Goal: Transaction & Acquisition: Book appointment/travel/reservation

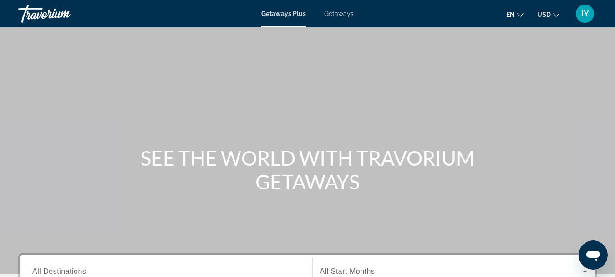
click at [338, 16] on span "Getaways" at bounding box center [339, 13] width 30 height 7
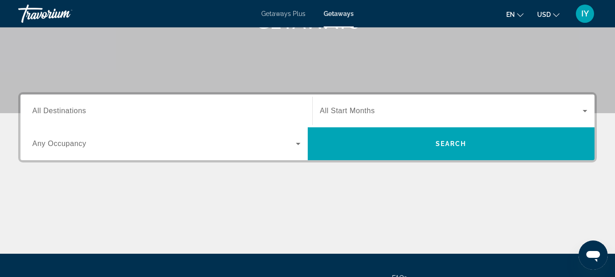
scroll to position [161, 0]
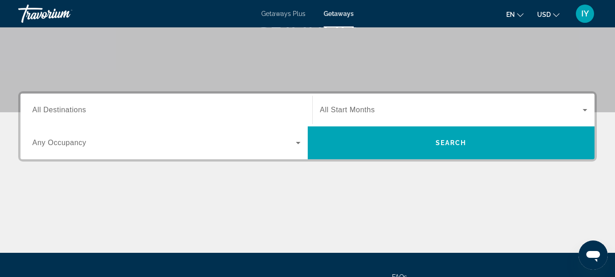
click at [32, 108] on div "Destination All Destinations" at bounding box center [166, 110] width 283 height 26
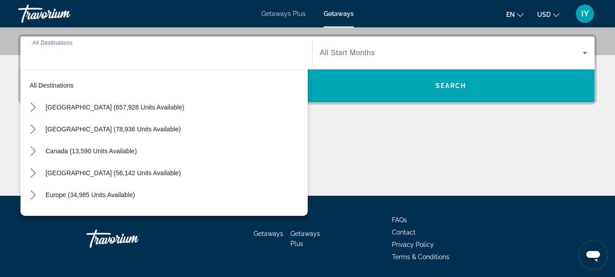
scroll to position [223, 0]
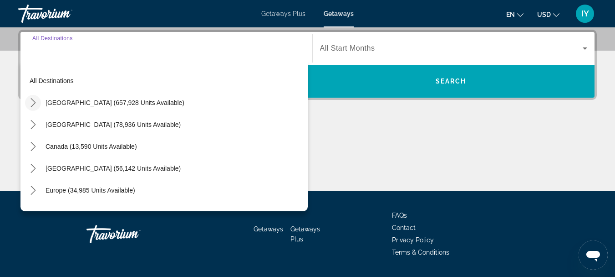
click at [33, 104] on icon "Toggle United States (657,928 units available) submenu" at bounding box center [33, 102] width 5 height 9
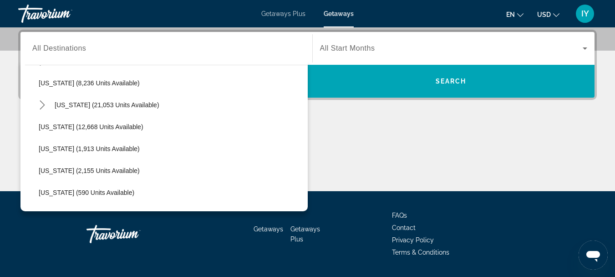
scroll to position [168, 0]
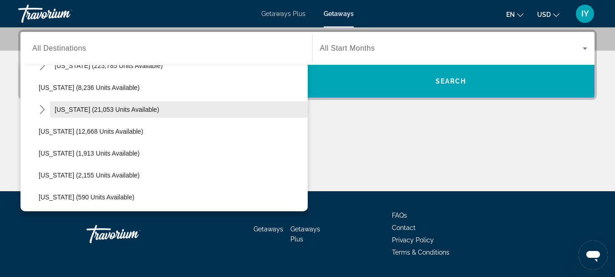
click at [129, 108] on span "Hawaii (21,053 units available)" at bounding box center [107, 109] width 105 height 7
type input "**********"
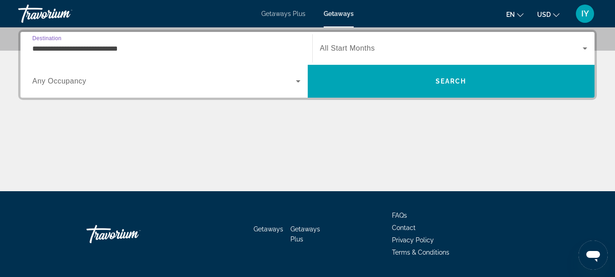
click at [584, 48] on icon "Search widget" at bounding box center [585, 48] width 5 height 2
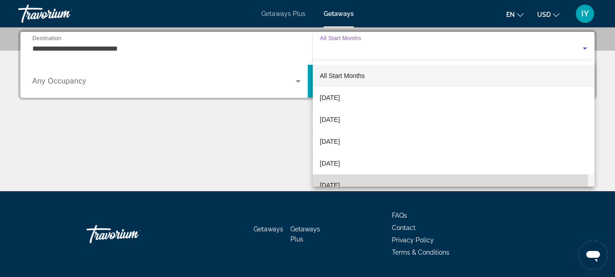
click at [340, 183] on span "February 2026" at bounding box center [330, 184] width 20 height 11
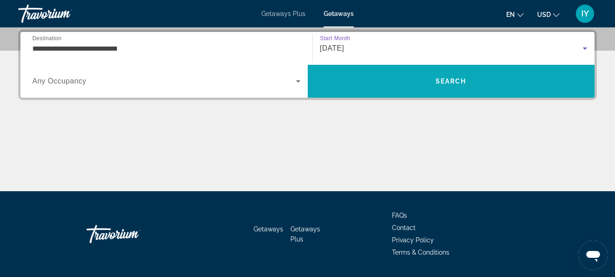
click at [438, 79] on span "Search" at bounding box center [451, 80] width 31 height 7
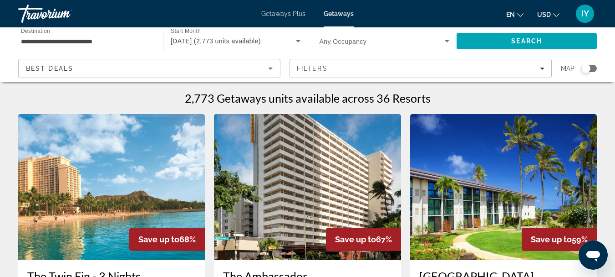
click at [339, 14] on span "Getaways" at bounding box center [339, 13] width 30 height 7
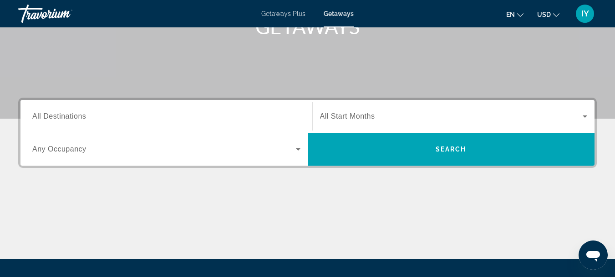
scroll to position [157, 0]
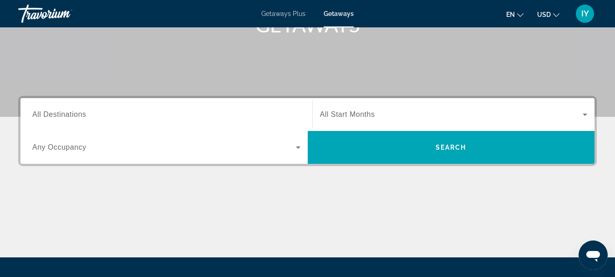
click at [36, 113] on span "All Destinations" at bounding box center [59, 114] width 54 height 8
click at [36, 113] on input "Destination All Destinations" at bounding box center [166, 114] width 268 height 11
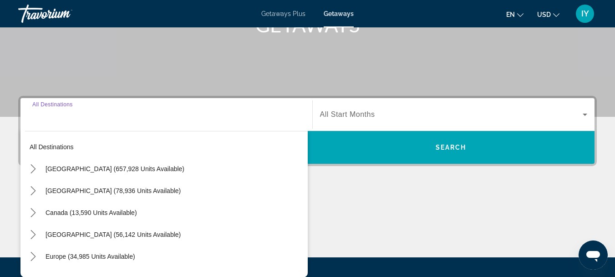
scroll to position [223, 0]
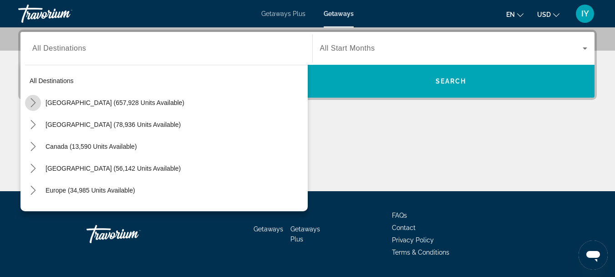
click at [33, 102] on icon "Toggle United States (657,928 units available) submenu" at bounding box center [33, 102] width 9 height 9
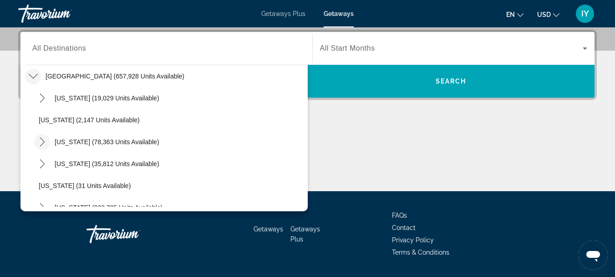
click at [43, 138] on icon "Toggle California (78,363 units available) submenu" at bounding box center [42, 141] width 9 height 9
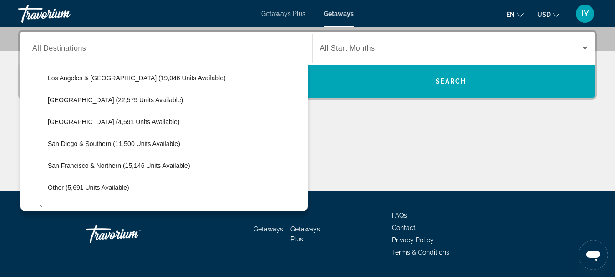
scroll to position [127, 0]
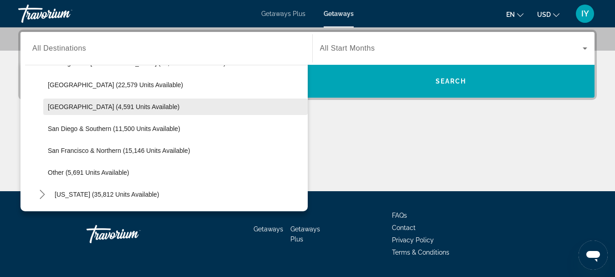
click at [151, 110] on span "Select destination: Palm Springs (4,591 units available)" at bounding box center [175, 107] width 265 height 22
type input "**********"
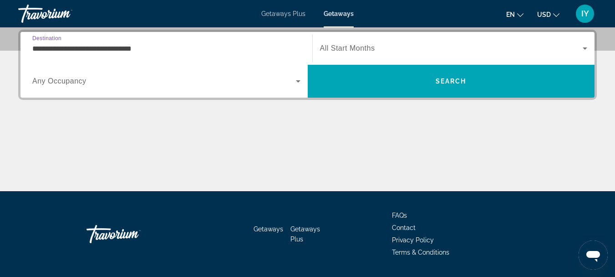
click at [583, 47] on icon "Search widget" at bounding box center [585, 48] width 11 height 11
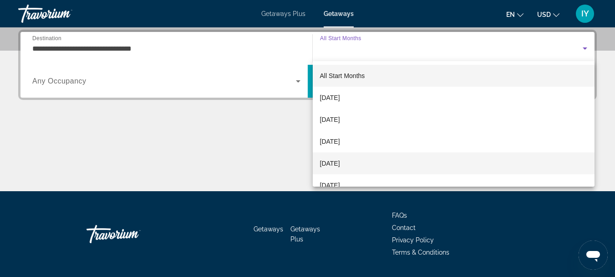
click at [370, 162] on mat-option "January 2026" at bounding box center [454, 163] width 282 height 22
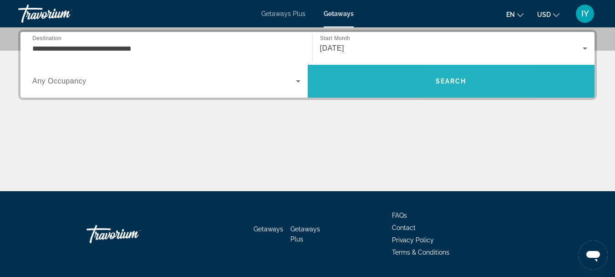
click at [451, 73] on span "Search" at bounding box center [451, 81] width 287 height 22
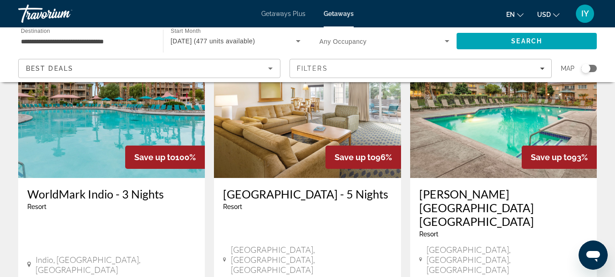
scroll to position [455, 0]
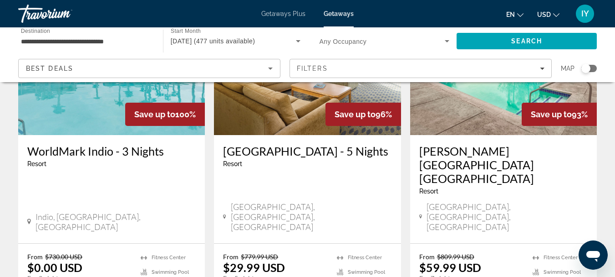
click at [92, 147] on h3 "WorldMark Indio - 3 Nights" at bounding box center [111, 151] width 169 height 14
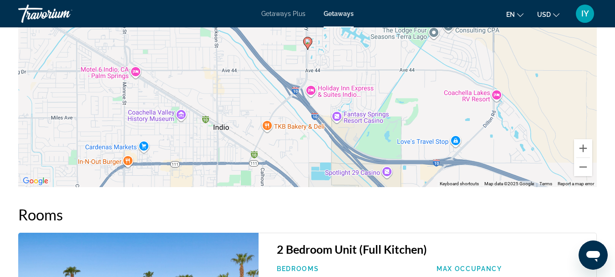
scroll to position [1767, 0]
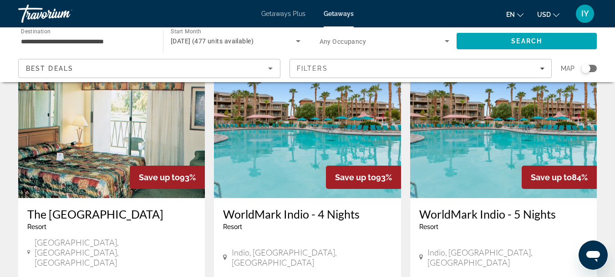
scroll to position [754, 0]
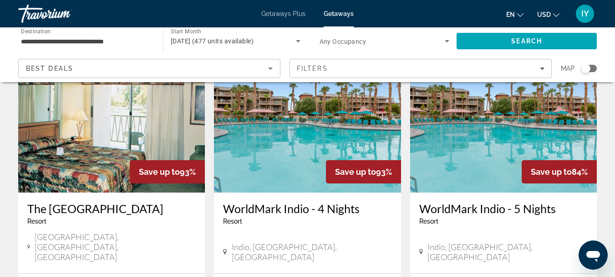
click at [256, 201] on h3 "WorldMark Indio - 4 Nights" at bounding box center [307, 208] width 169 height 14
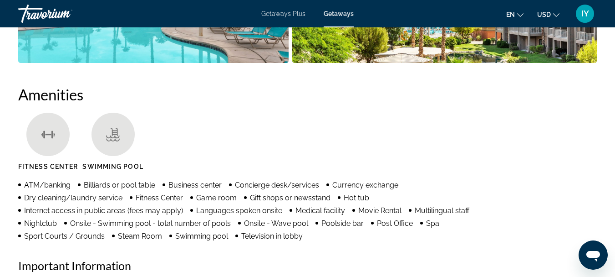
scroll to position [807, 0]
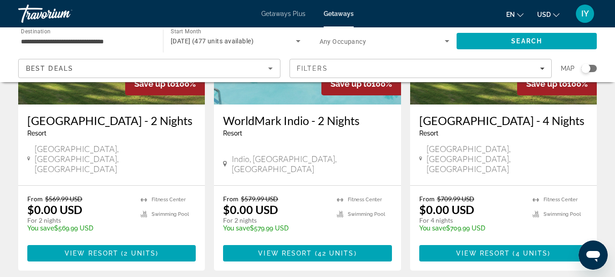
scroll to position [158, 0]
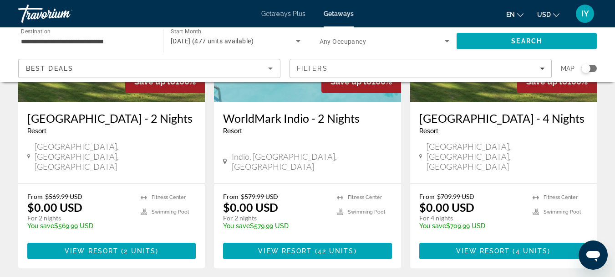
click at [260, 114] on h3 "WorldMark Indio - 2 Nights" at bounding box center [307, 118] width 169 height 14
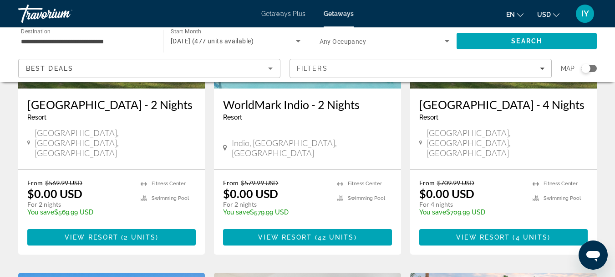
scroll to position [153, 0]
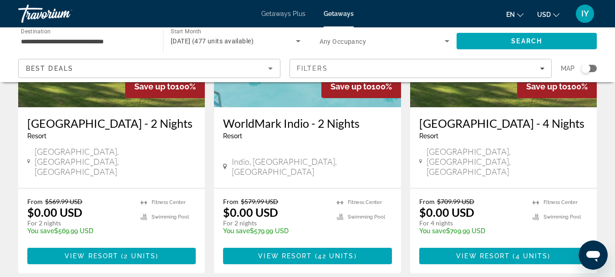
click at [471, 123] on h3 "WorldMark Cathedral City - 4 Nights" at bounding box center [504, 123] width 169 height 14
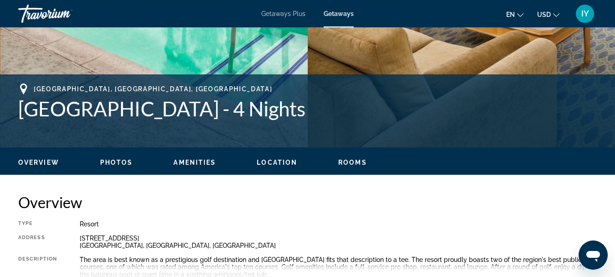
scroll to position [317, 0]
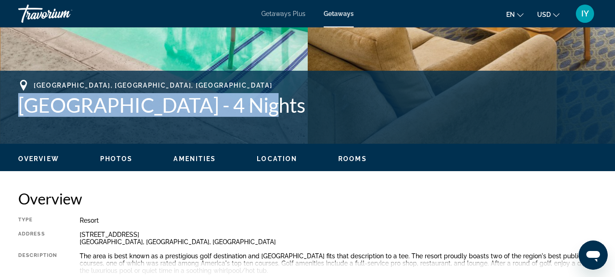
drag, startPoint x: 21, startPoint y: 104, endPoint x: 255, endPoint y: 102, distance: 233.2
click at [255, 102] on h1 "WorldMark Cathedral City - 4 Nights" at bounding box center [307, 105] width 579 height 24
copy h1 "WorldMark Cathedral City"
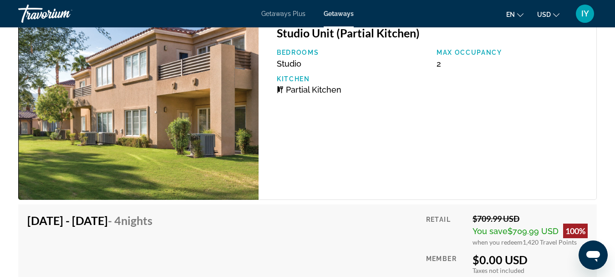
scroll to position [1822, 0]
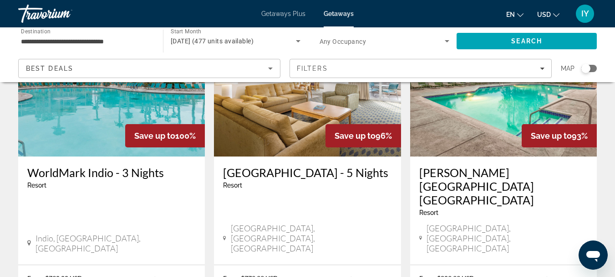
scroll to position [436, 0]
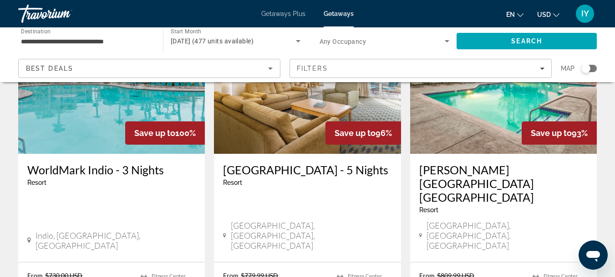
click at [91, 166] on h3 "WorldMark Indio - 3 Nights" at bounding box center [111, 170] width 169 height 14
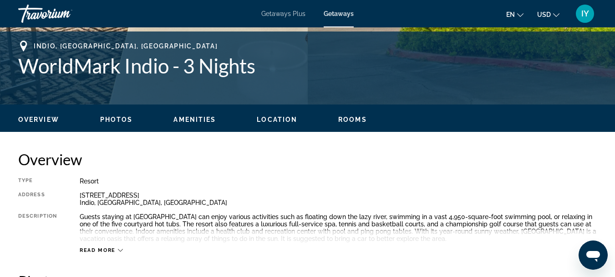
scroll to position [373, 0]
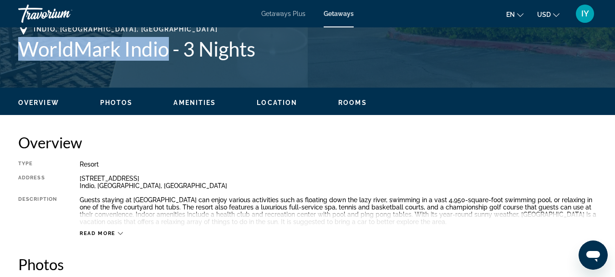
drag, startPoint x: 21, startPoint y: 48, endPoint x: 170, endPoint y: 48, distance: 149.0
click at [170, 48] on h1 "WorldMark Indio - 3 Nights" at bounding box center [307, 49] width 579 height 24
copy h1 "WorldMark Indio"
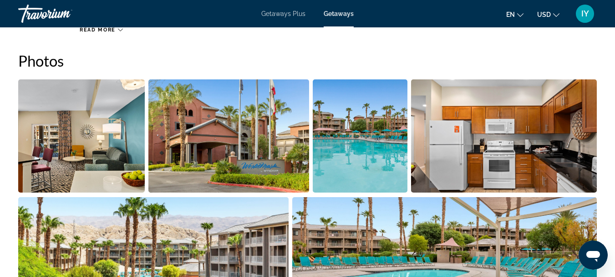
scroll to position [542, 0]
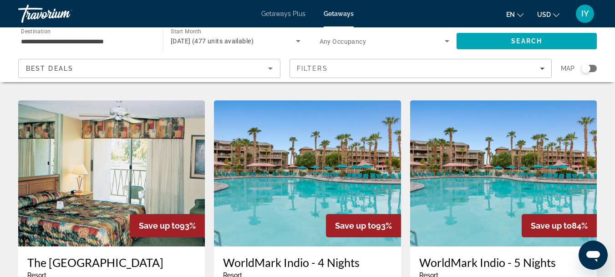
scroll to position [706, 0]
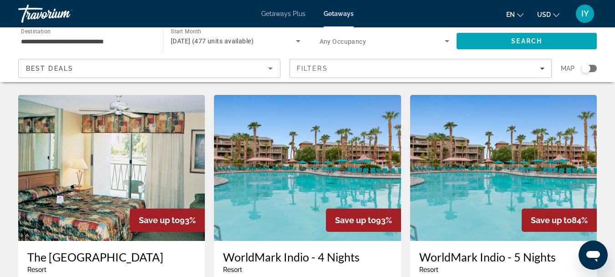
click at [285, 250] on h3 "WorldMark Indio - 4 Nights" at bounding box center [307, 257] width 169 height 14
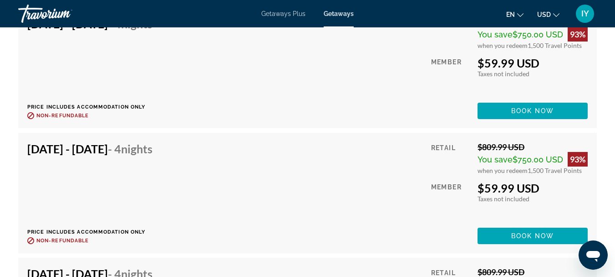
scroll to position [2197, 0]
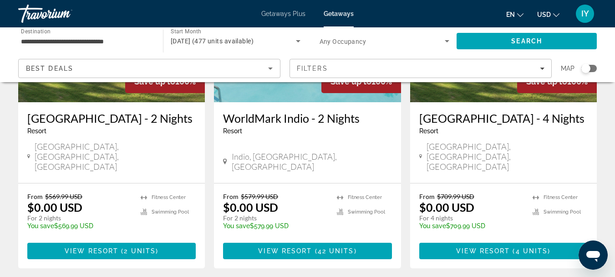
scroll to position [179, 0]
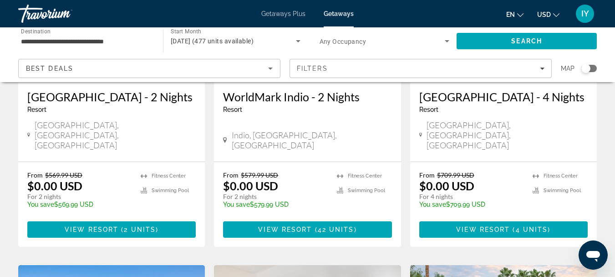
click at [272, 100] on h3 "WorldMark Indio - 2 Nights" at bounding box center [307, 97] width 169 height 14
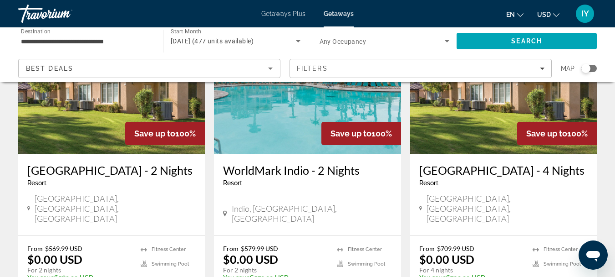
scroll to position [103, 0]
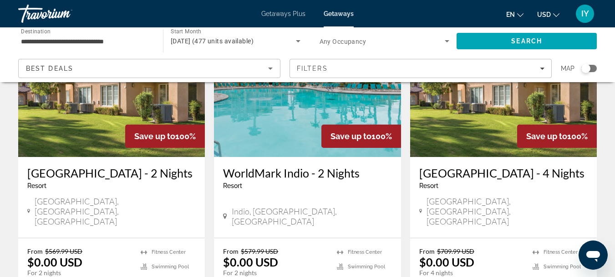
click at [476, 174] on h3 "WorldMark Cathedral City - 4 Nights" at bounding box center [504, 173] width 169 height 14
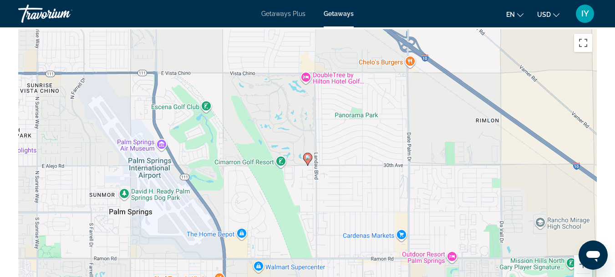
scroll to position [1302, 0]
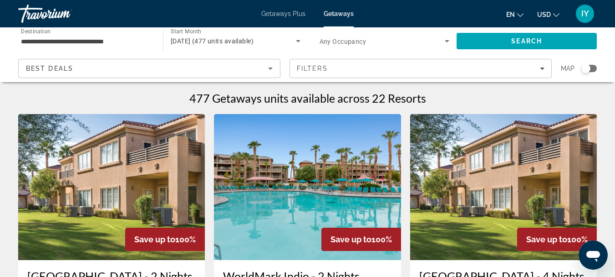
click at [495, 138] on img "Main content" at bounding box center [503, 187] width 187 height 146
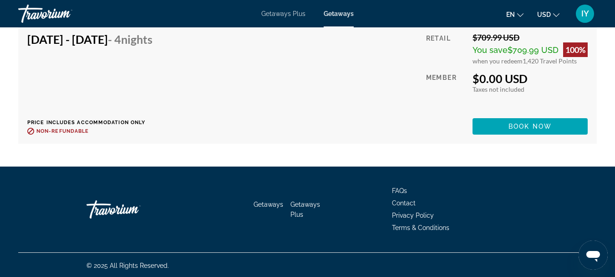
scroll to position [1814, 0]
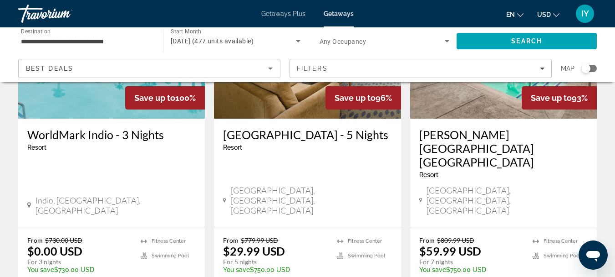
scroll to position [474, 0]
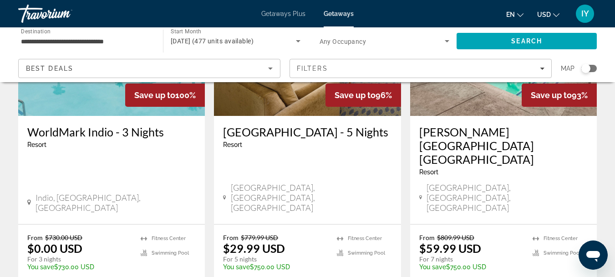
click at [446, 135] on h3 "Raintree's Cimarron Golf Resort Palm Springs" at bounding box center [504, 145] width 169 height 41
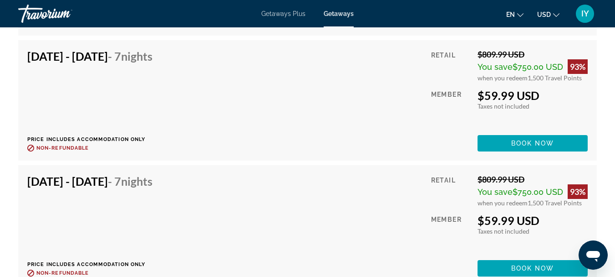
scroll to position [1939, 0]
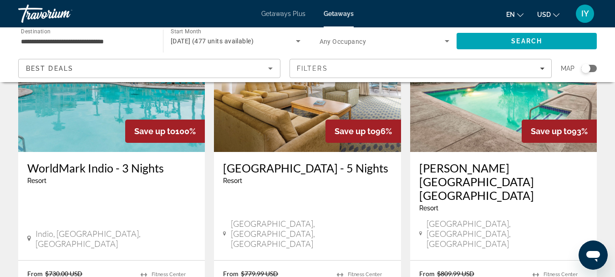
scroll to position [443, 0]
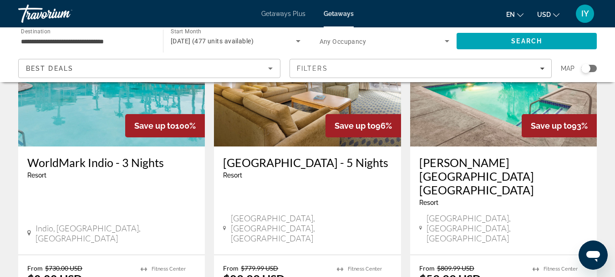
click at [341, 11] on span "Getaways" at bounding box center [339, 13] width 30 height 7
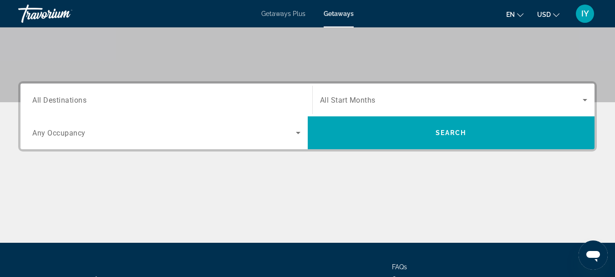
scroll to position [196, 0]
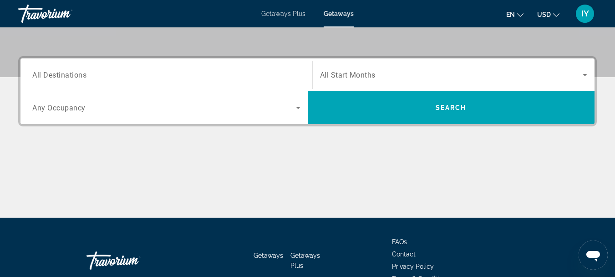
click at [36, 78] on span "All Destinations" at bounding box center [59, 74] width 54 height 9
click at [36, 78] on input "Destination All Destinations" at bounding box center [166, 75] width 268 height 11
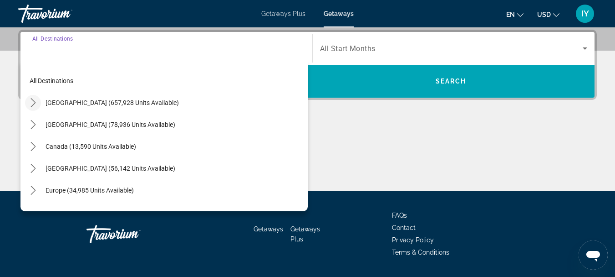
click at [32, 101] on icon "Toggle United States (657,928 units available) submenu" at bounding box center [33, 102] width 9 height 9
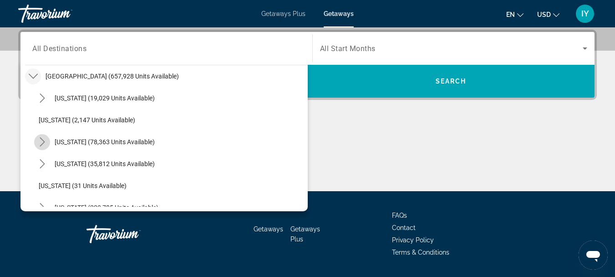
click at [45, 142] on icon "Toggle California (78,363 units available) submenu" at bounding box center [42, 141] width 9 height 9
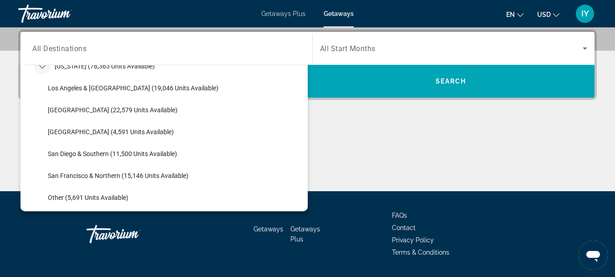
scroll to position [107, 0]
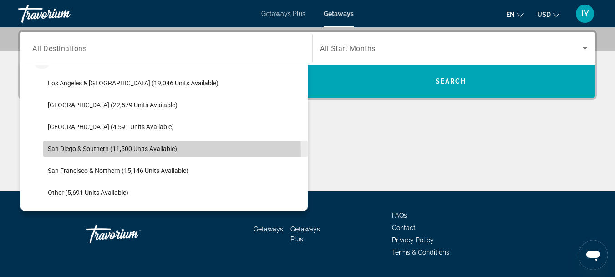
click at [92, 153] on span "Select destination: San Diego & Southern (11,500 units available)" at bounding box center [175, 149] width 265 height 22
type input "**********"
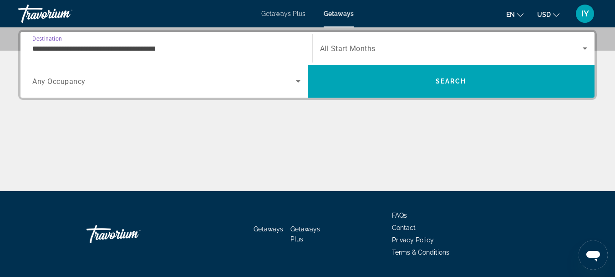
click at [581, 48] on icon "Search widget" at bounding box center [585, 48] width 11 height 11
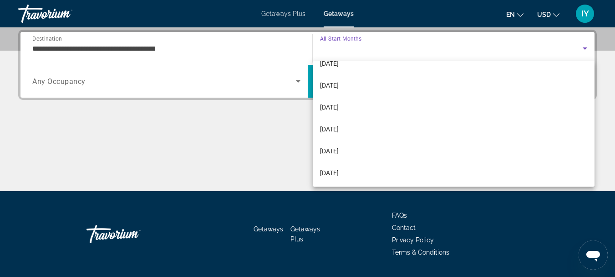
scroll to position [163, 0]
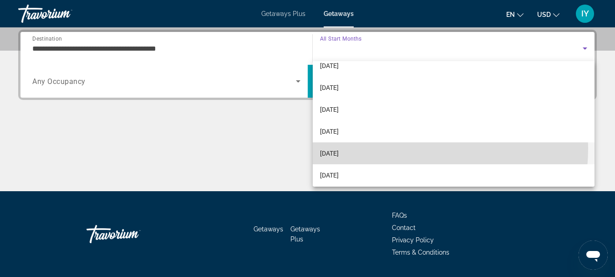
click at [391, 148] on mat-option "August 2026" at bounding box center [454, 153] width 282 height 22
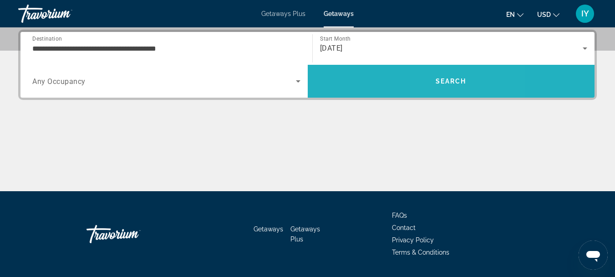
click at [445, 84] on span "Search" at bounding box center [451, 80] width 31 height 7
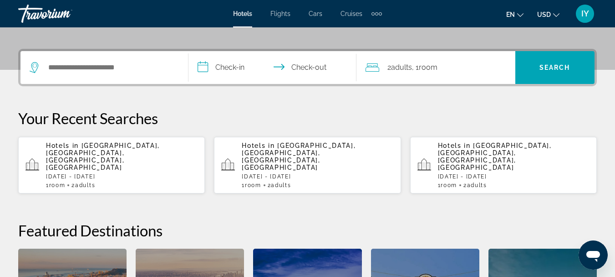
scroll to position [205, 0]
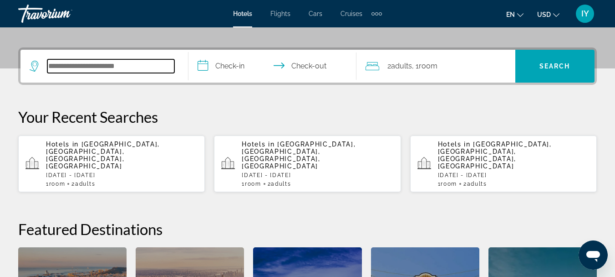
click at [53, 67] on input "Search hotel destination" at bounding box center [110, 66] width 127 height 14
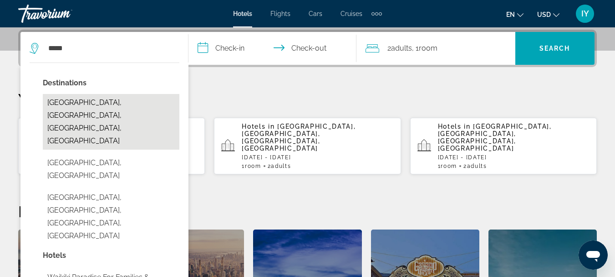
click at [77, 101] on button "[GEOGRAPHIC_DATA], [GEOGRAPHIC_DATA], [GEOGRAPHIC_DATA], [GEOGRAPHIC_DATA]" at bounding box center [111, 122] width 137 height 56
type input "**********"
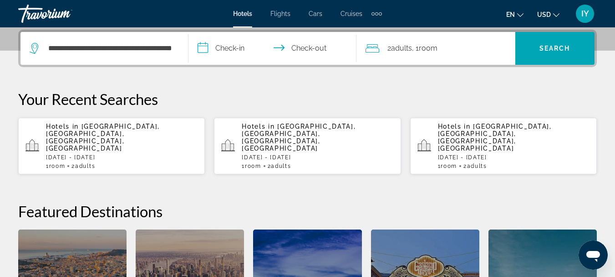
click at [205, 47] on input "**********" at bounding box center [275, 50] width 172 height 36
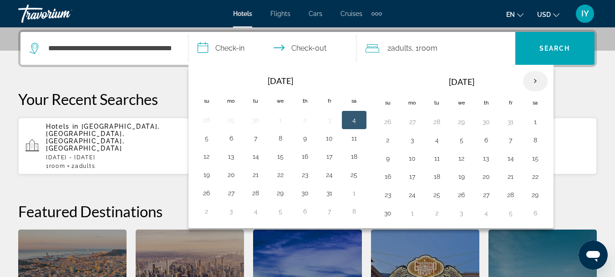
click at [536, 76] on th "Next month" at bounding box center [535, 81] width 25 height 20
click at [389, 198] on button "22" at bounding box center [388, 194] width 15 height 13
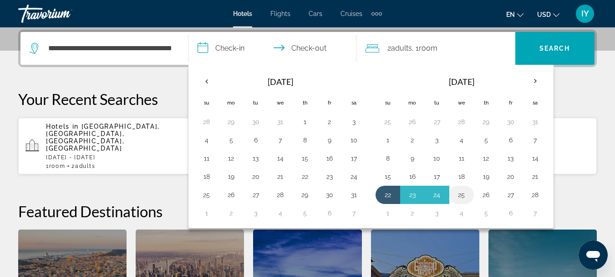
click at [461, 195] on button "25" at bounding box center [462, 194] width 15 height 13
type input "**********"
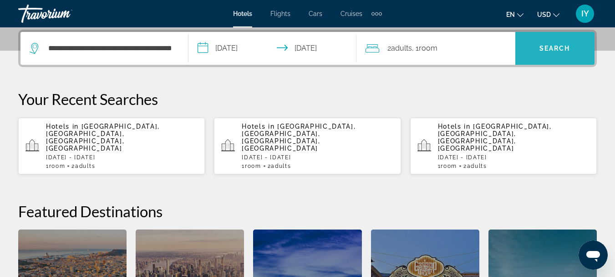
click at [550, 47] on span "Search" at bounding box center [555, 48] width 31 height 7
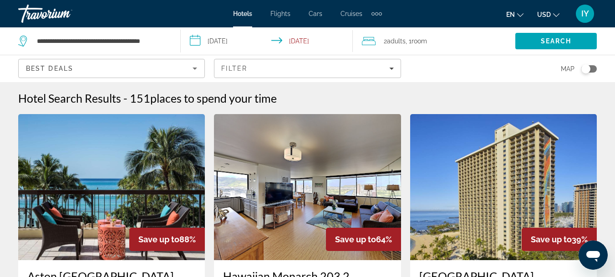
click at [202, 38] on input "**********" at bounding box center [268, 42] width 175 height 30
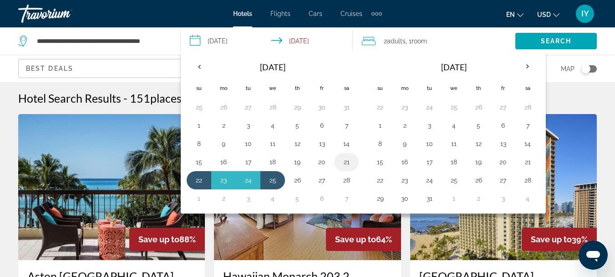
click at [344, 160] on button "21" at bounding box center [346, 161] width 15 height 13
click at [274, 180] on button "25" at bounding box center [273, 180] width 15 height 13
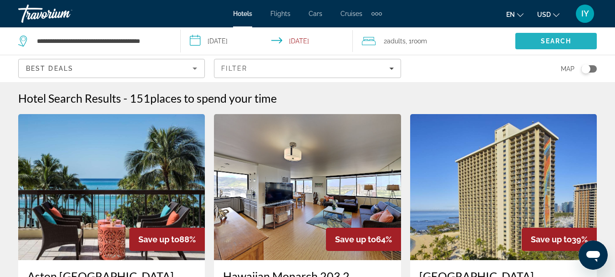
click at [547, 36] on span "Search" at bounding box center [557, 41] width 82 height 22
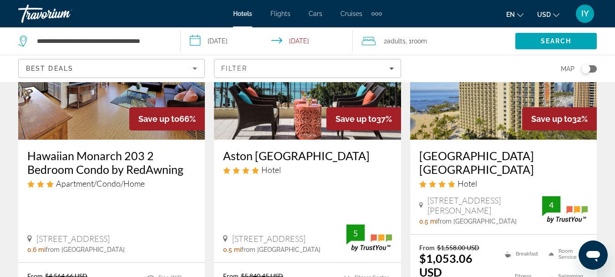
scroll to position [30, 0]
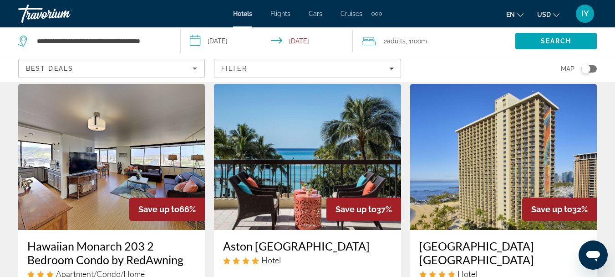
click at [198, 38] on input "**********" at bounding box center [268, 42] width 175 height 30
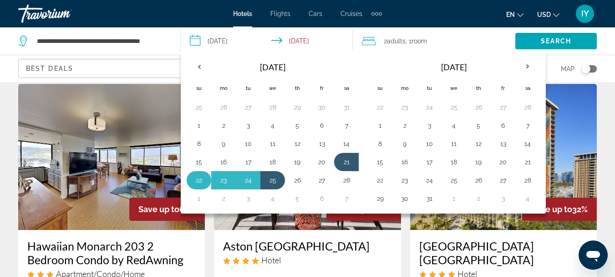
click at [197, 178] on button "22" at bounding box center [199, 180] width 15 height 13
click at [275, 179] on button "25" at bounding box center [273, 180] width 15 height 13
type input "**********"
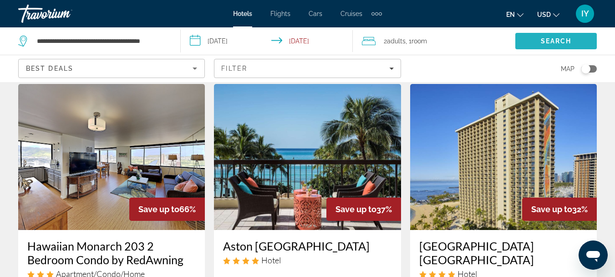
click at [553, 38] on span "Search" at bounding box center [556, 40] width 31 height 7
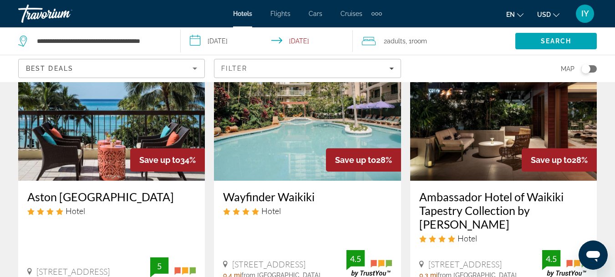
scroll to position [434, 0]
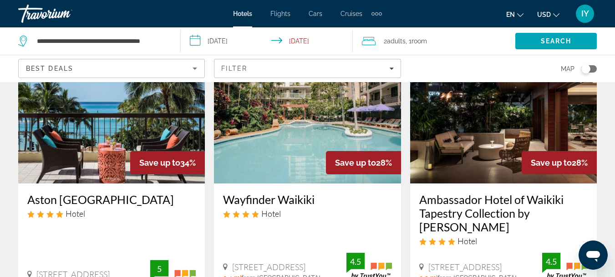
click at [246, 14] on span "Hotels" at bounding box center [242, 13] width 19 height 7
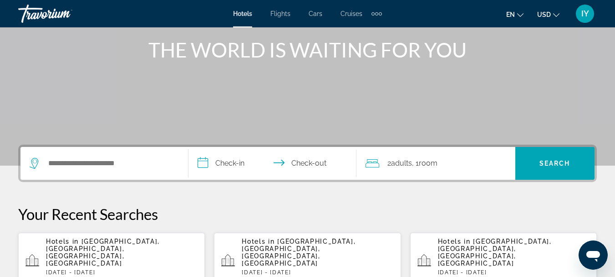
scroll to position [176, 0]
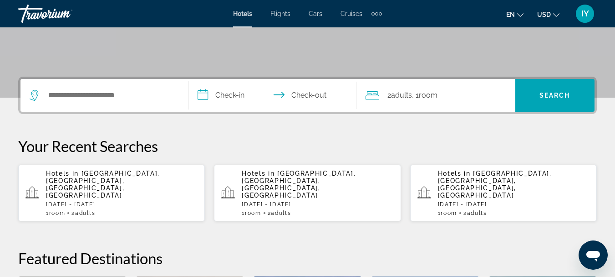
click at [87, 176] on span "[GEOGRAPHIC_DATA], [GEOGRAPHIC_DATA], [GEOGRAPHIC_DATA], [GEOGRAPHIC_DATA]" at bounding box center [103, 183] width 114 height 29
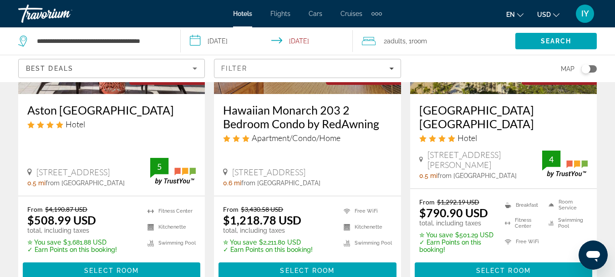
scroll to position [180, 0]
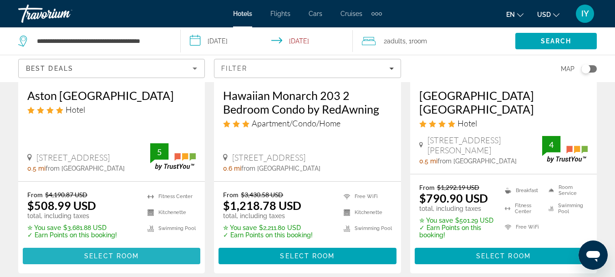
click at [121, 252] on span "Select Room" at bounding box center [111, 255] width 55 height 7
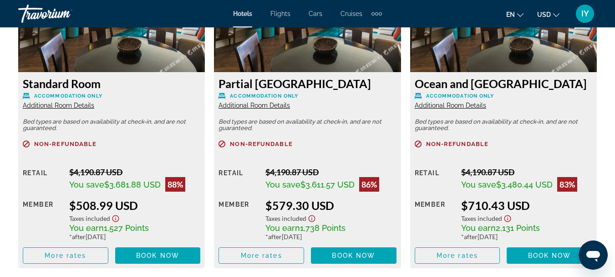
scroll to position [1498, 0]
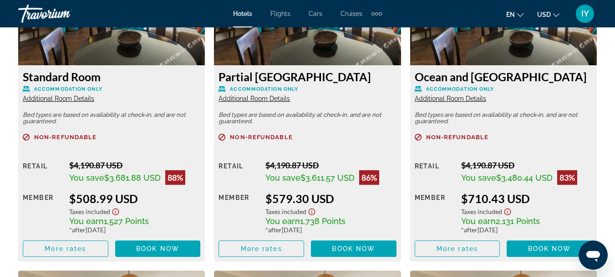
click at [272, 97] on span "Additional Room Details" at bounding box center [255, 98] width 72 height 7
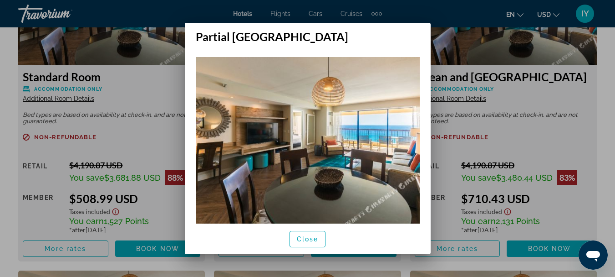
scroll to position [21, 0]
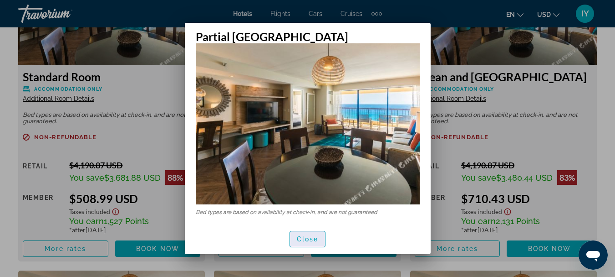
click at [308, 236] on span "Close" at bounding box center [308, 238] width 22 height 7
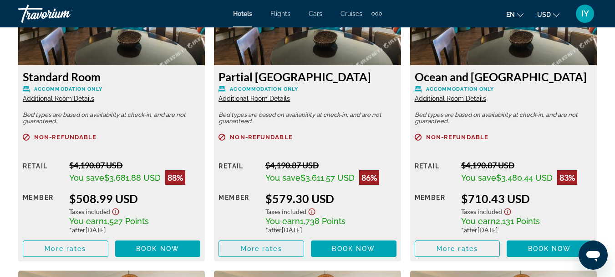
click at [267, 248] on span "More rates" at bounding box center [261, 248] width 41 height 7
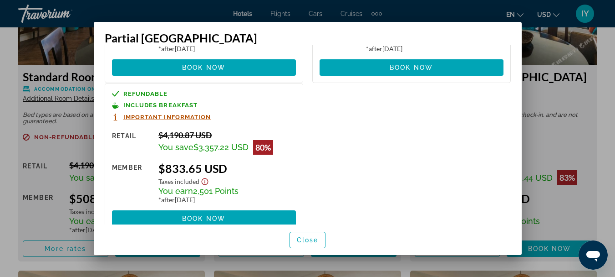
scroll to position [0, 0]
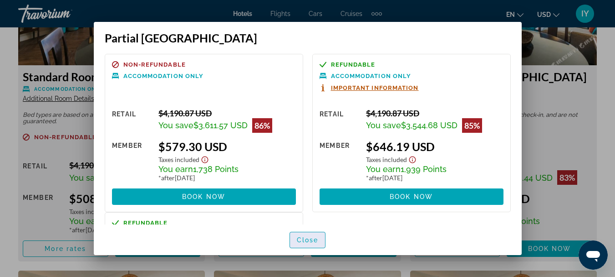
click at [307, 239] on span "Close" at bounding box center [308, 239] width 22 height 7
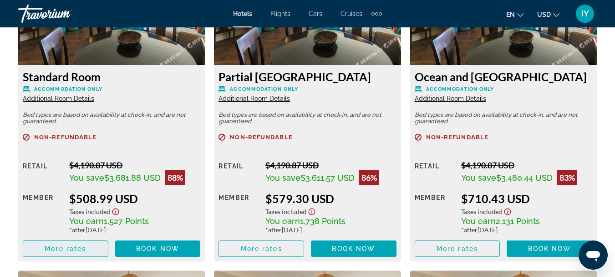
click at [66, 246] on span "More rates" at bounding box center [65, 248] width 41 height 7
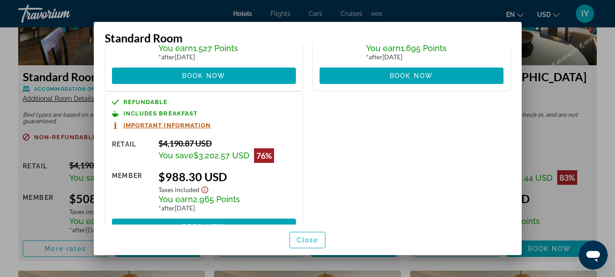
scroll to position [147, 0]
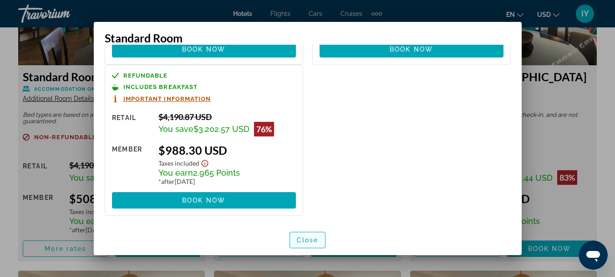
click at [307, 239] on span "Close" at bounding box center [308, 239] width 22 height 7
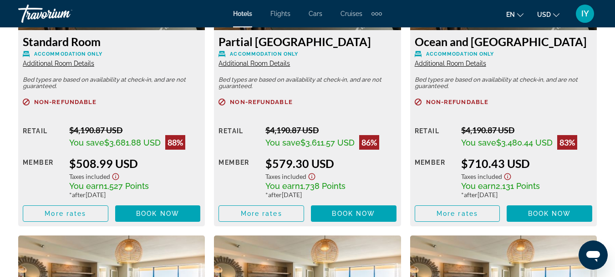
scroll to position [1547, 0]
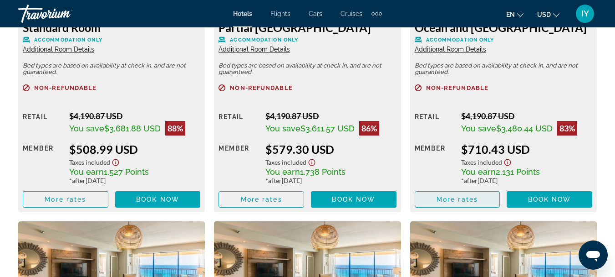
click at [450, 196] on span "More rates" at bounding box center [457, 198] width 41 height 7
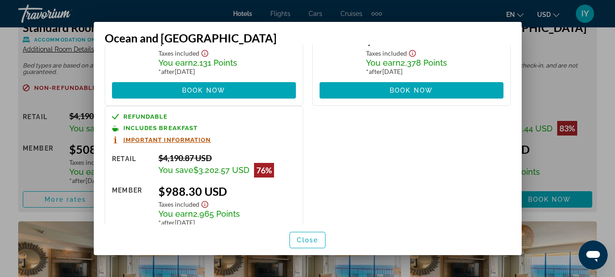
scroll to position [0, 0]
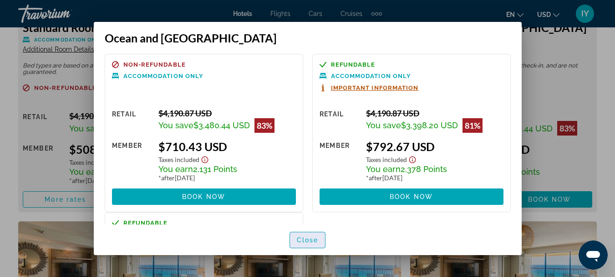
click at [308, 237] on span "Close" at bounding box center [308, 239] width 22 height 7
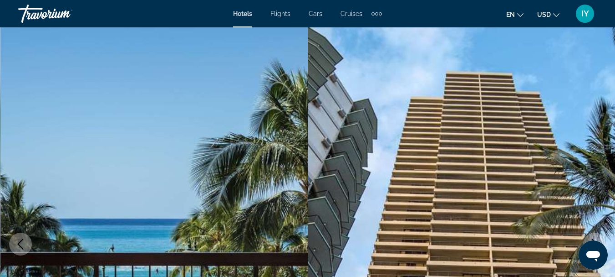
scroll to position [1547, 0]
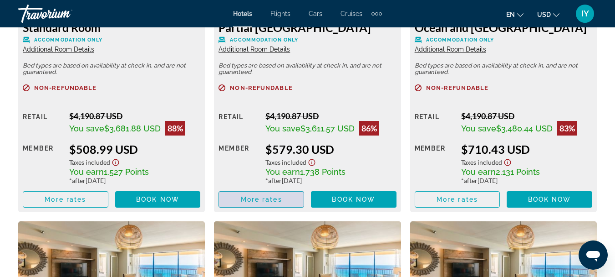
click at [258, 202] on span "More rates" at bounding box center [261, 198] width 41 height 7
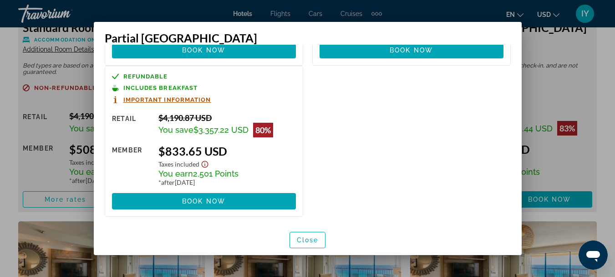
scroll to position [147, 0]
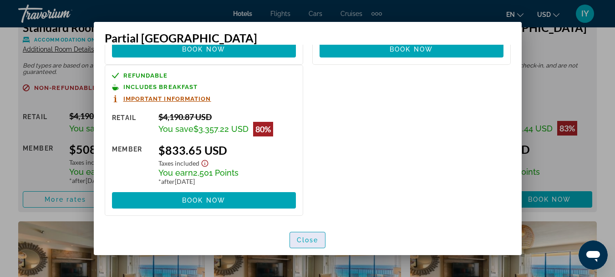
click at [314, 241] on span "Close" at bounding box center [308, 239] width 22 height 7
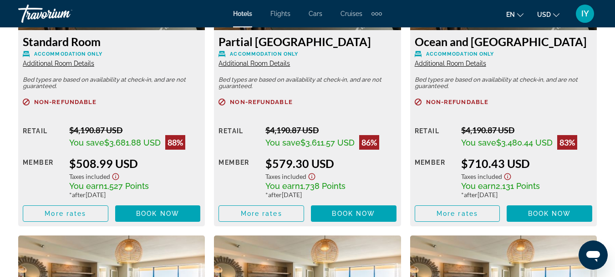
scroll to position [1561, 0]
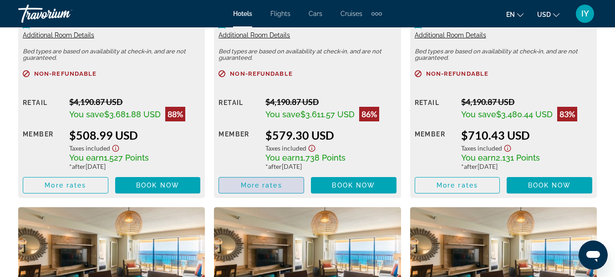
click at [245, 186] on span "More rates" at bounding box center [261, 184] width 41 height 7
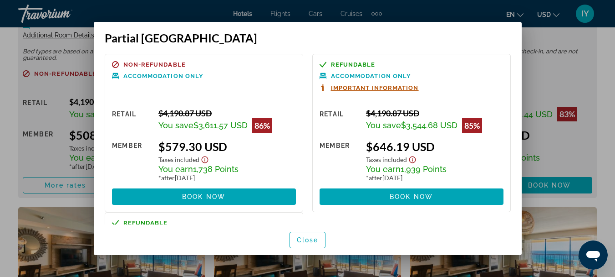
click at [380, 86] on span "Important Information" at bounding box center [375, 88] width 88 height 6
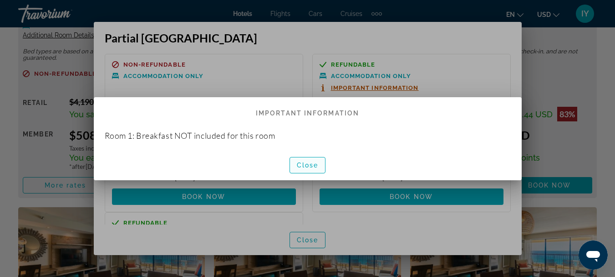
click at [302, 171] on span "button" at bounding box center [308, 165] width 36 height 22
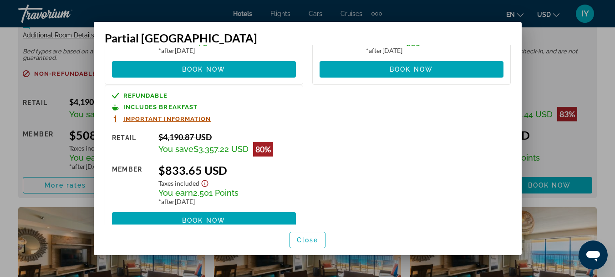
scroll to position [129, 0]
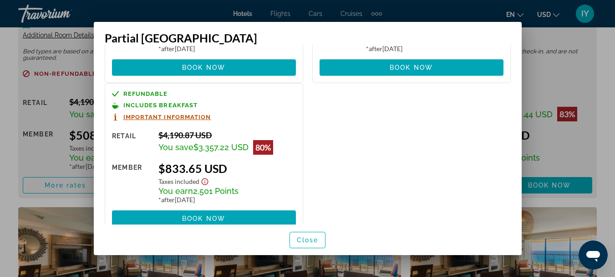
click at [169, 115] on span "Important Information" at bounding box center [167, 117] width 88 height 6
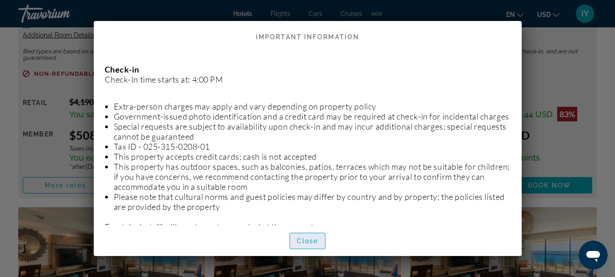
click at [306, 238] on span "Close" at bounding box center [308, 240] width 22 height 7
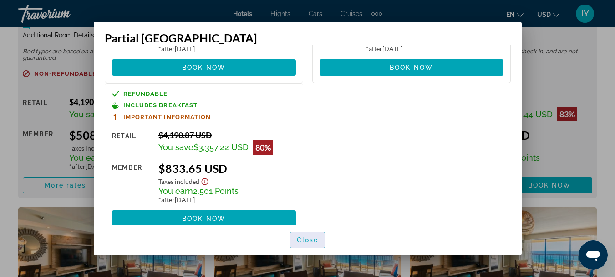
click at [304, 236] on span "Close" at bounding box center [308, 239] width 22 height 7
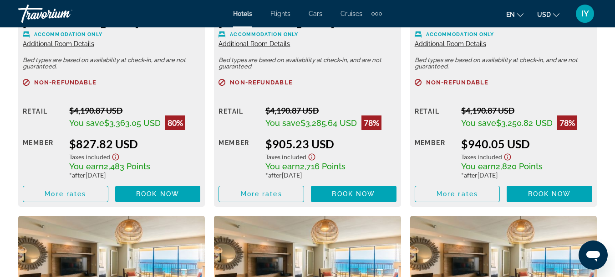
scroll to position [1865, 0]
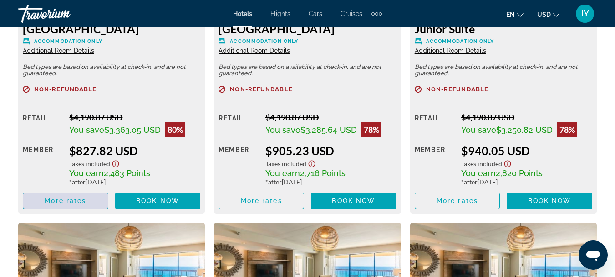
click at [74, 192] on span "Main content" at bounding box center [65, 201] width 85 height 22
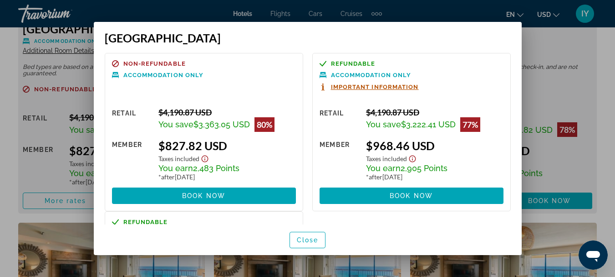
scroll to position [0, 0]
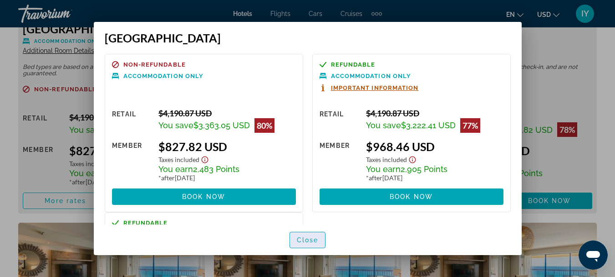
click at [306, 240] on span "Close" at bounding box center [308, 239] width 22 height 7
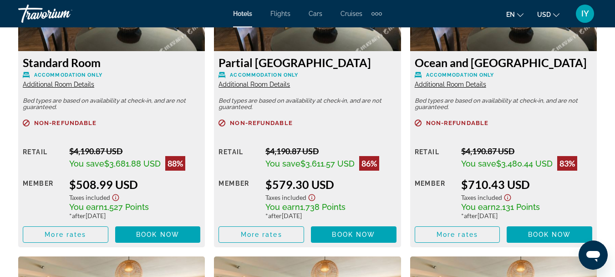
scroll to position [1498, 0]
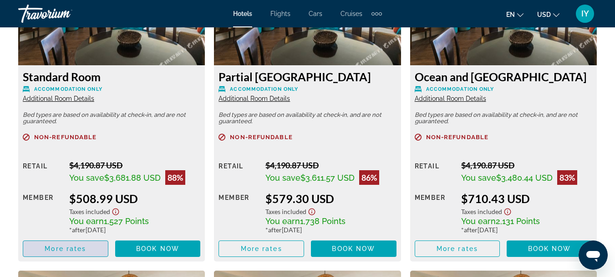
click at [77, 247] on span "More rates" at bounding box center [65, 248] width 41 height 7
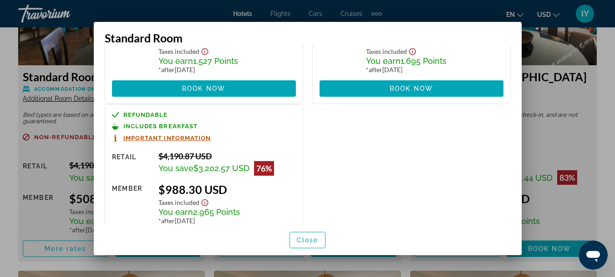
scroll to position [0, 0]
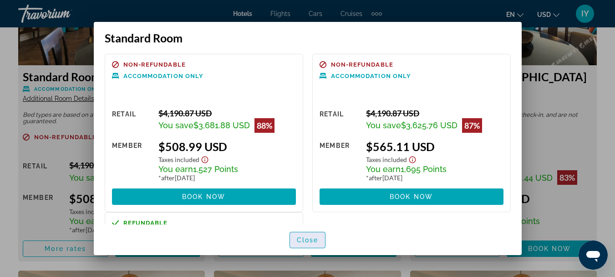
click at [308, 240] on span "Close" at bounding box center [308, 239] width 22 height 7
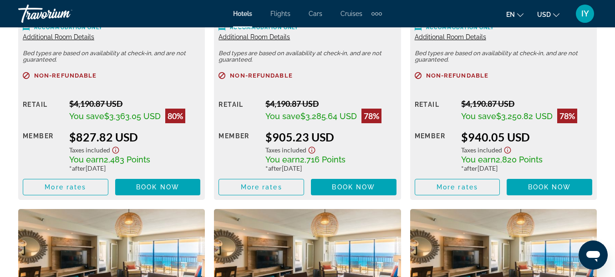
scroll to position [1808, 0]
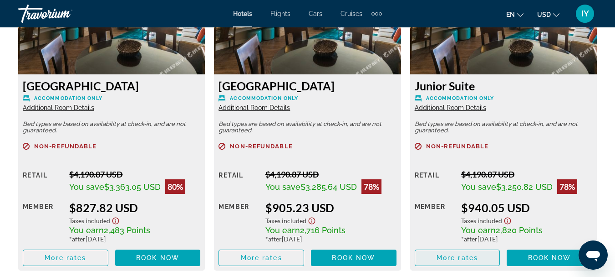
click at [456, 257] on span "More rates" at bounding box center [457, 257] width 41 height 7
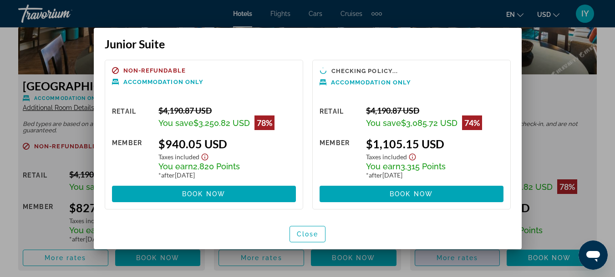
scroll to position [0, 0]
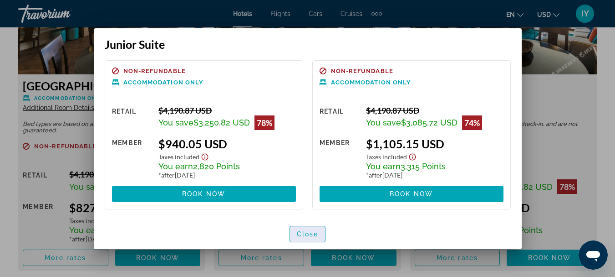
click at [307, 226] on span "button" at bounding box center [308, 234] width 36 height 22
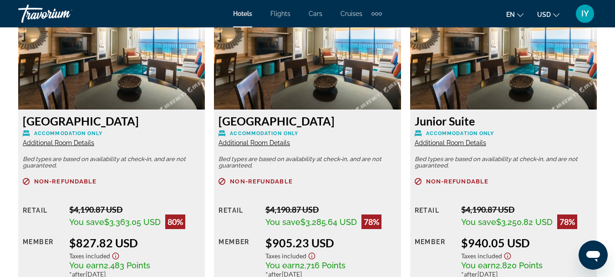
scroll to position [1857, 0]
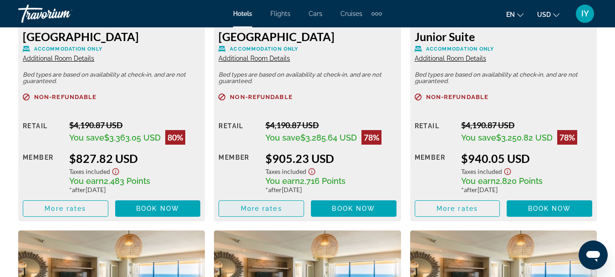
click at [248, 206] on span "More rates" at bounding box center [261, 208] width 41 height 7
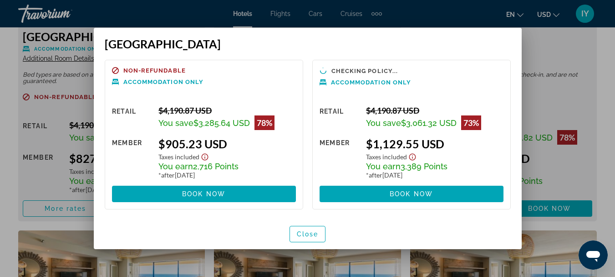
scroll to position [0, 0]
click at [302, 231] on span "Close" at bounding box center [308, 233] width 22 height 7
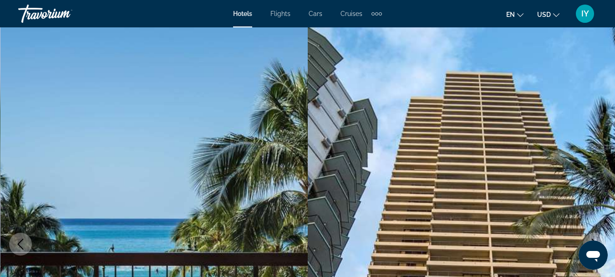
scroll to position [1857, 0]
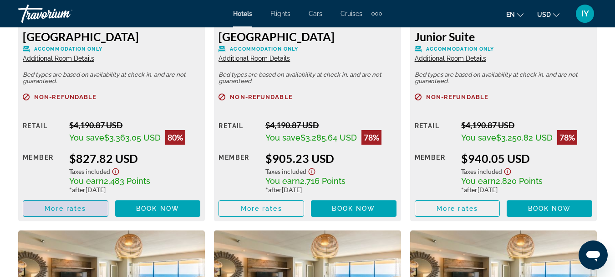
click at [68, 205] on span "More rates" at bounding box center [65, 208] width 41 height 7
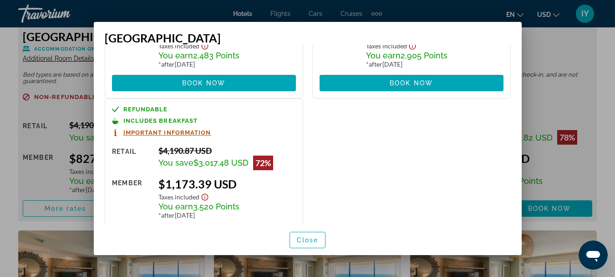
scroll to position [147, 0]
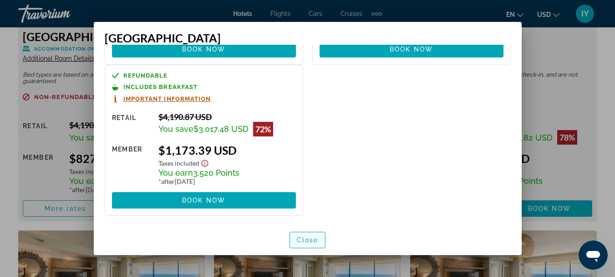
click at [301, 246] on span "button" at bounding box center [308, 240] width 36 height 22
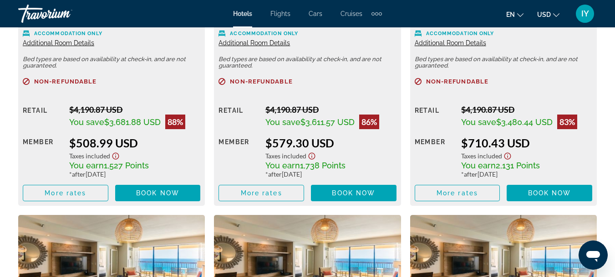
scroll to position [1560, 0]
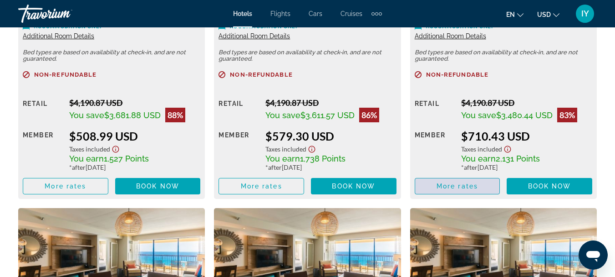
click at [450, 187] on span "More rates" at bounding box center [457, 185] width 41 height 7
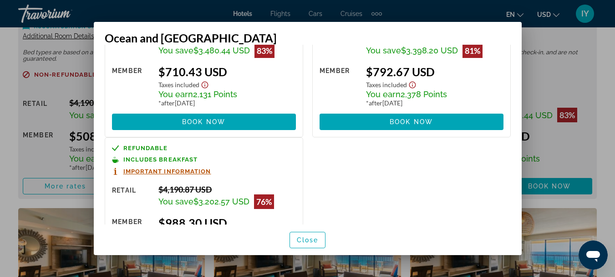
scroll to position [0, 0]
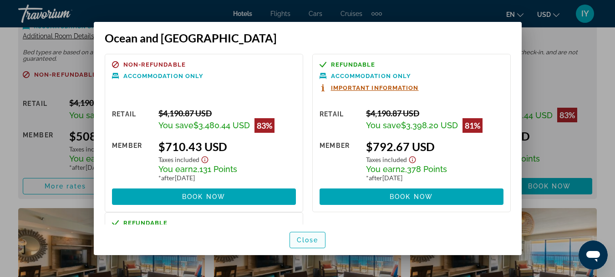
click at [307, 232] on span "button" at bounding box center [308, 240] width 36 height 22
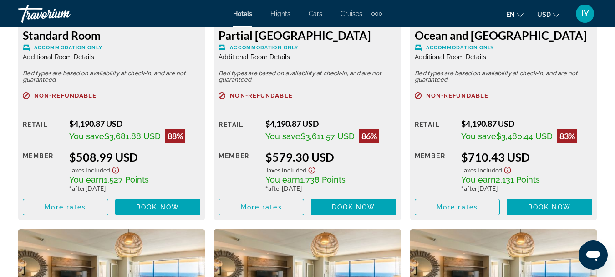
scroll to position [1546, 0]
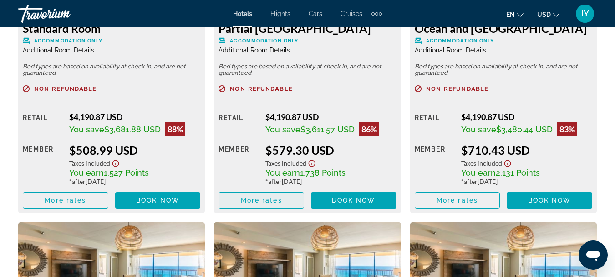
click at [266, 204] on span "Main content" at bounding box center [261, 200] width 85 height 22
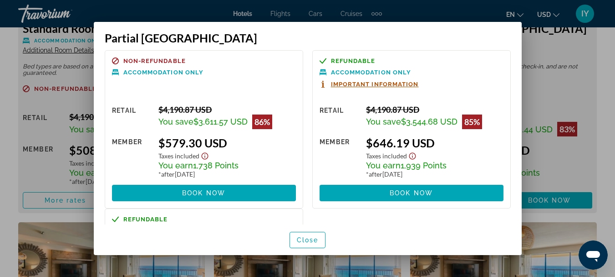
scroll to position [0, 0]
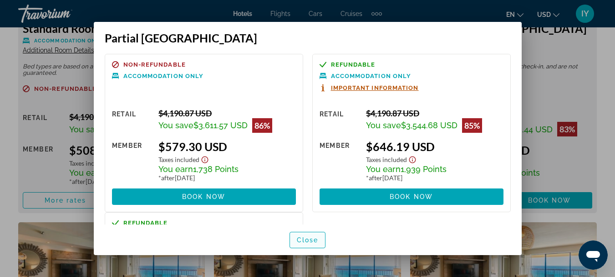
click at [300, 240] on span "Close" at bounding box center [308, 239] width 22 height 7
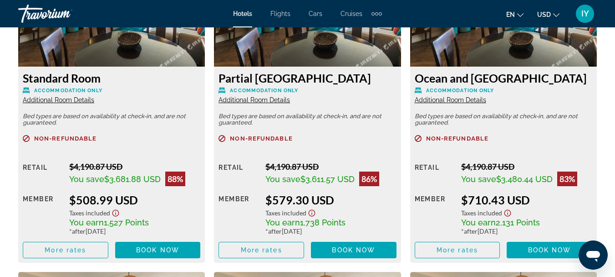
scroll to position [1476, 0]
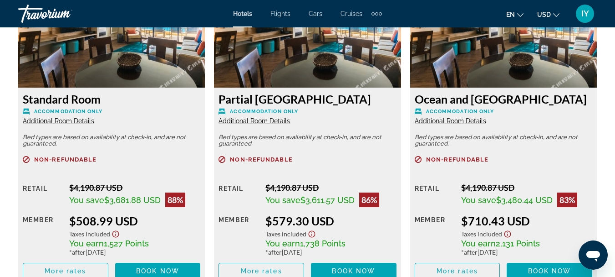
click at [244, 15] on span "Hotels" at bounding box center [242, 13] width 19 height 7
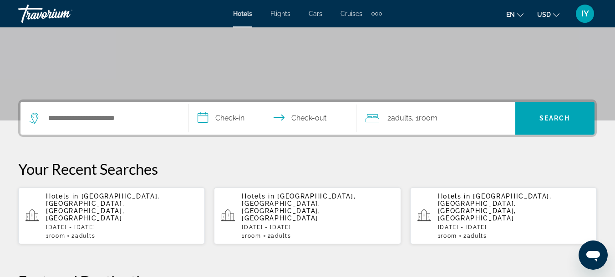
scroll to position [154, 0]
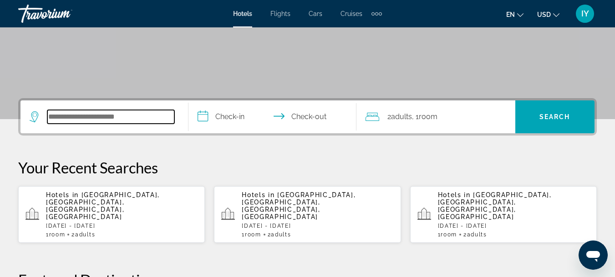
click at [65, 111] on input "Search hotel destination" at bounding box center [110, 117] width 127 height 14
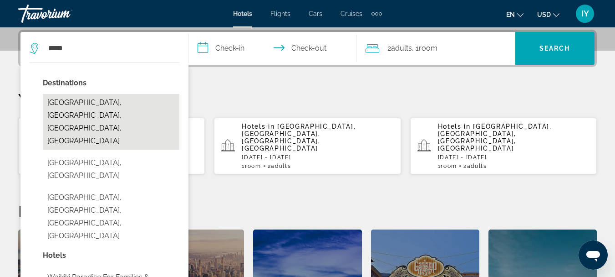
click at [113, 97] on button "[GEOGRAPHIC_DATA], [GEOGRAPHIC_DATA], [GEOGRAPHIC_DATA], [GEOGRAPHIC_DATA]" at bounding box center [111, 122] width 137 height 56
type input "**********"
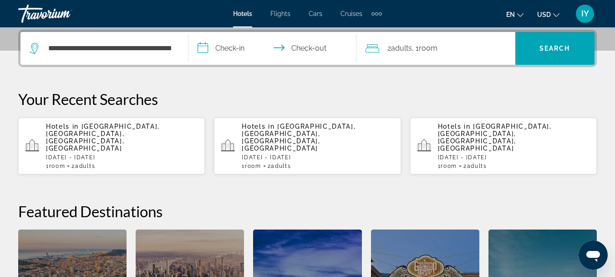
click at [204, 46] on input "**********" at bounding box center [275, 50] width 172 height 36
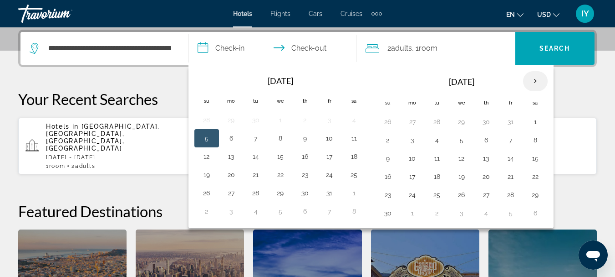
click at [535, 77] on th "Next month" at bounding box center [535, 81] width 25 height 20
click at [207, 212] on button "1" at bounding box center [207, 212] width 15 height 13
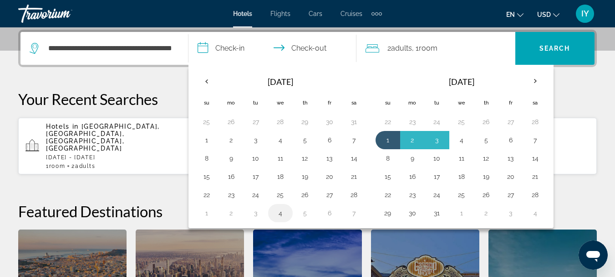
click at [277, 214] on button "4" at bounding box center [280, 212] width 15 height 13
type input "**********"
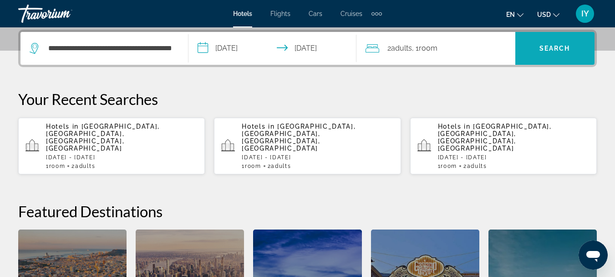
click at [534, 51] on span "Search" at bounding box center [555, 48] width 79 height 22
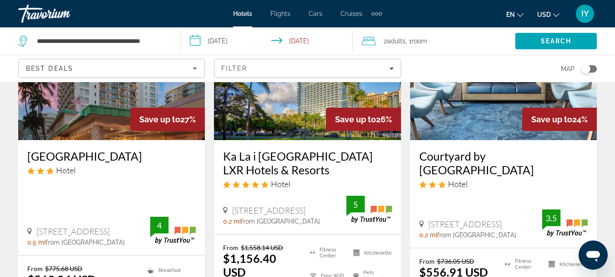
scroll to position [472, 0]
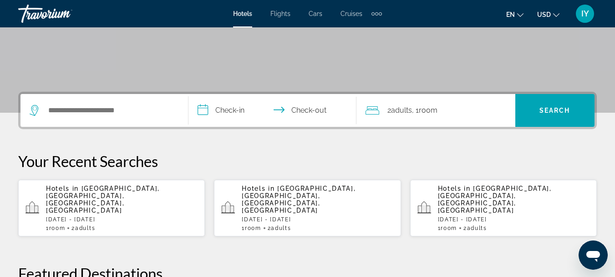
scroll to position [179, 0]
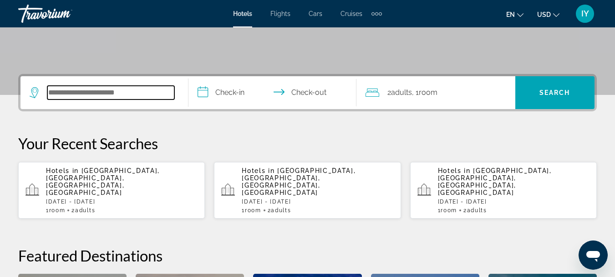
click at [75, 90] on input "Search hotel destination" at bounding box center [110, 93] width 127 height 14
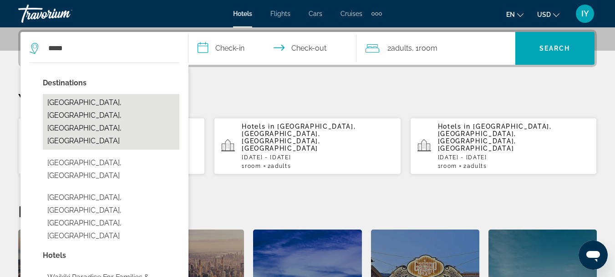
click at [77, 97] on button "[GEOGRAPHIC_DATA], [GEOGRAPHIC_DATA], [GEOGRAPHIC_DATA], [GEOGRAPHIC_DATA]" at bounding box center [111, 122] width 137 height 56
type input "**********"
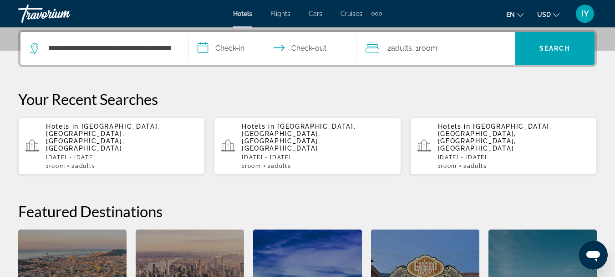
click at [201, 49] on input "**********" at bounding box center [275, 50] width 172 height 36
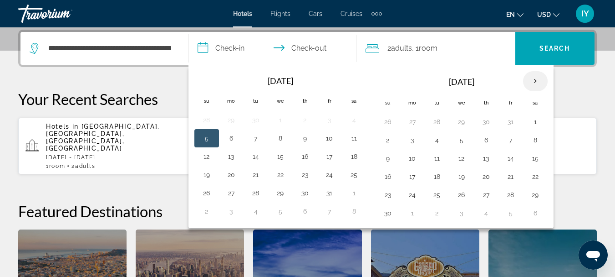
click at [536, 80] on th "Next month" at bounding box center [535, 81] width 25 height 20
click at [388, 179] on button "21" at bounding box center [388, 176] width 15 height 13
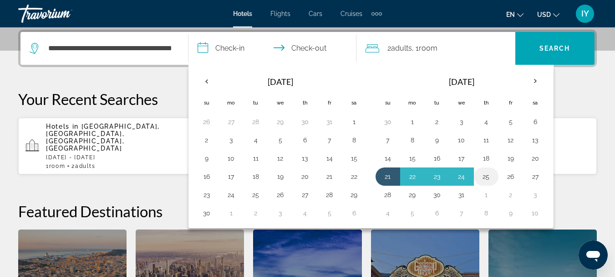
click at [490, 179] on button "25" at bounding box center [486, 176] width 15 height 13
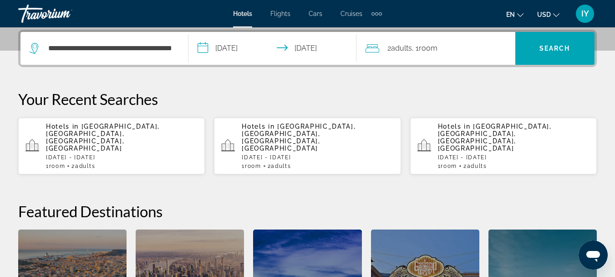
click at [202, 46] on input "**********" at bounding box center [275, 50] width 172 height 36
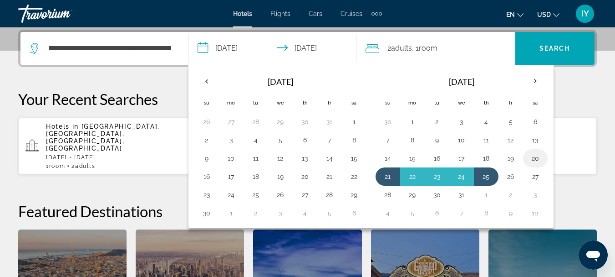
click at [536, 157] on button "20" at bounding box center [535, 158] width 15 height 13
click at [487, 176] on button "25" at bounding box center [486, 176] width 15 height 13
type input "**********"
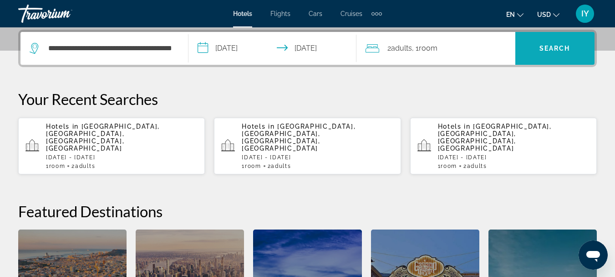
click at [564, 49] on span "Search" at bounding box center [555, 48] width 31 height 7
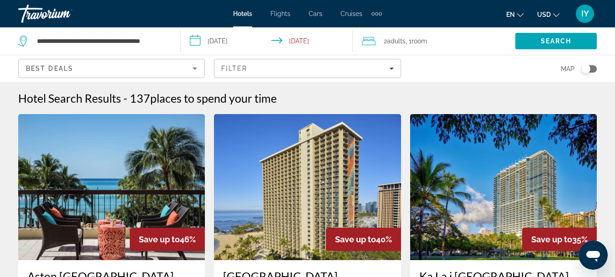
click at [196, 40] on input "**********" at bounding box center [268, 42] width 175 height 30
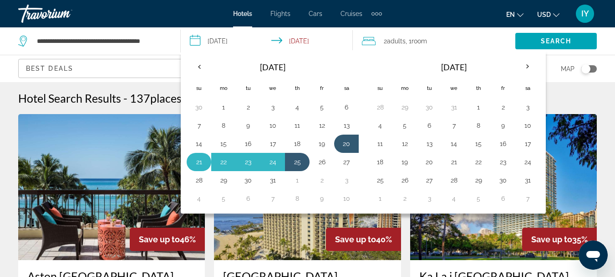
click at [195, 155] on td "21" at bounding box center [199, 162] width 25 height 18
click at [195, 159] on button "21" at bounding box center [199, 161] width 15 height 13
click at [297, 159] on button "25" at bounding box center [297, 161] width 15 height 13
type input "**********"
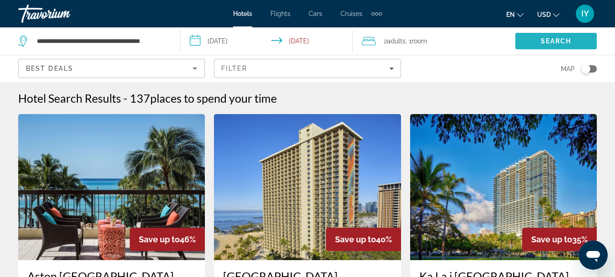
click at [556, 36] on span "Search" at bounding box center [557, 41] width 82 height 22
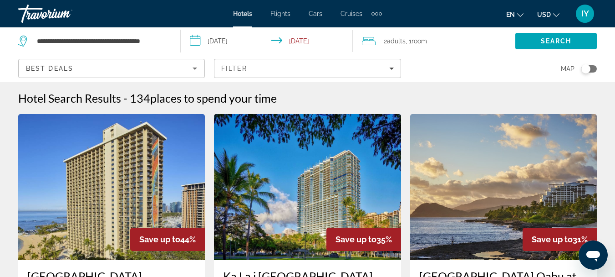
click at [191, 39] on input "**********" at bounding box center [268, 42] width 175 height 30
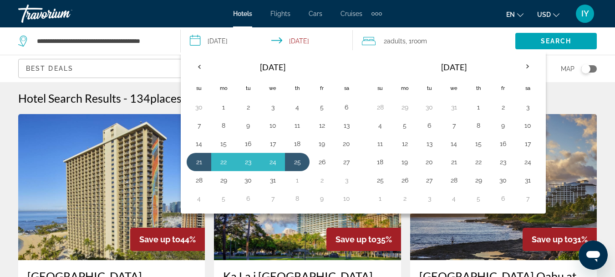
click at [241, 11] on span "Hotels" at bounding box center [242, 13] width 19 height 7
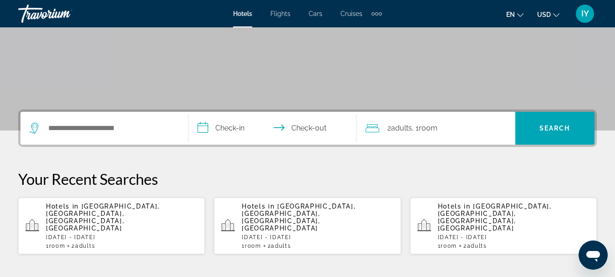
scroll to position [142, 0]
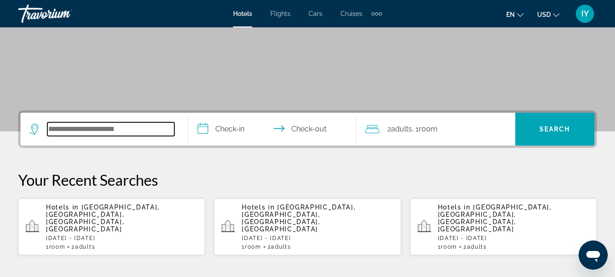
click at [68, 131] on input "Search hotel destination" at bounding box center [110, 129] width 127 height 14
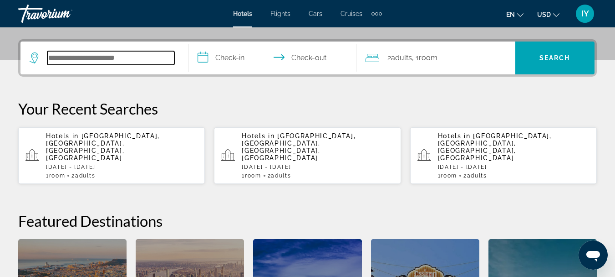
scroll to position [223, 0]
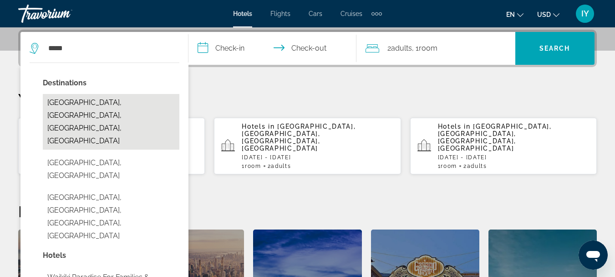
click at [87, 105] on button "[GEOGRAPHIC_DATA], [GEOGRAPHIC_DATA], [GEOGRAPHIC_DATA], [GEOGRAPHIC_DATA]" at bounding box center [111, 122] width 137 height 56
type input "**********"
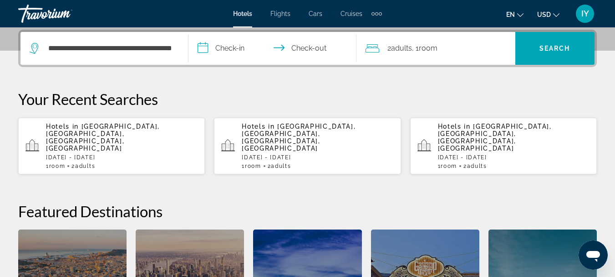
click at [204, 44] on input "**********" at bounding box center [275, 50] width 172 height 36
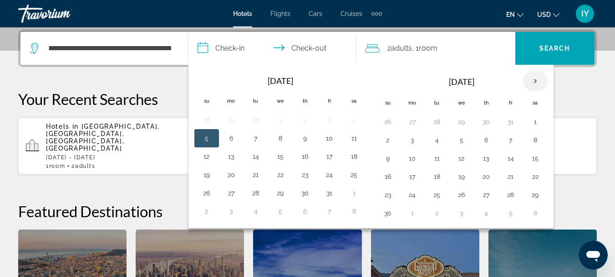
click at [533, 80] on th "Next month" at bounding box center [535, 81] width 25 height 20
click at [386, 179] on button "21" at bounding box center [388, 176] width 15 height 13
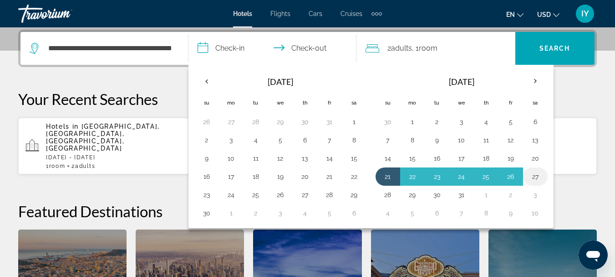
click at [540, 174] on button "27" at bounding box center [535, 176] width 15 height 13
type input "**********"
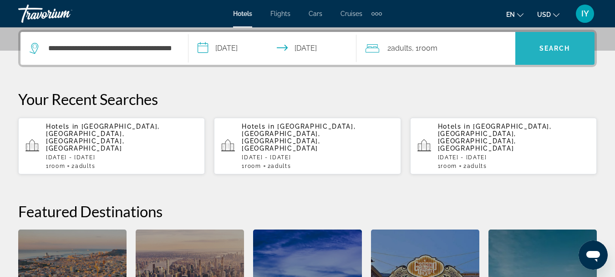
click at [559, 54] on span "Search" at bounding box center [555, 48] width 79 height 22
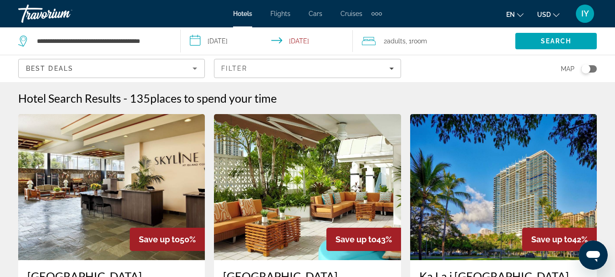
click at [194, 41] on input "**********" at bounding box center [268, 42] width 175 height 30
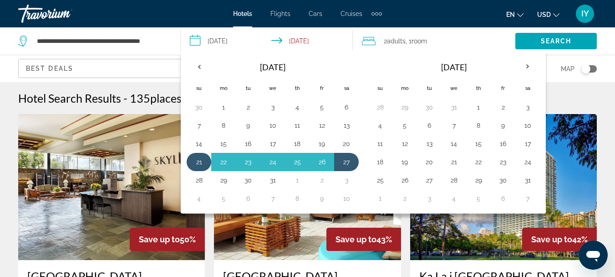
click at [192, 163] on button "21" at bounding box center [199, 161] width 15 height 13
click at [321, 162] on button "26" at bounding box center [322, 161] width 15 height 13
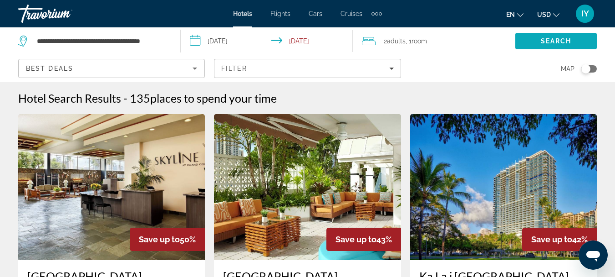
click at [557, 41] on span "Search" at bounding box center [556, 40] width 31 height 7
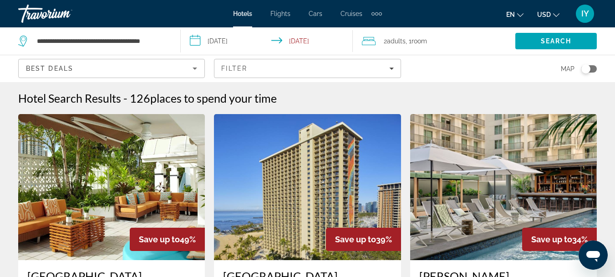
click at [198, 37] on input "**********" at bounding box center [268, 42] width 175 height 30
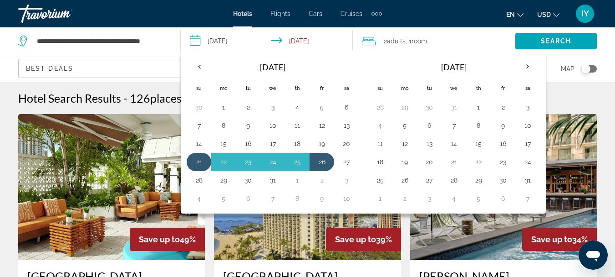
click at [200, 159] on button "21" at bounding box center [199, 161] width 15 height 13
click at [297, 160] on button "25" at bounding box center [297, 161] width 15 height 13
type input "**********"
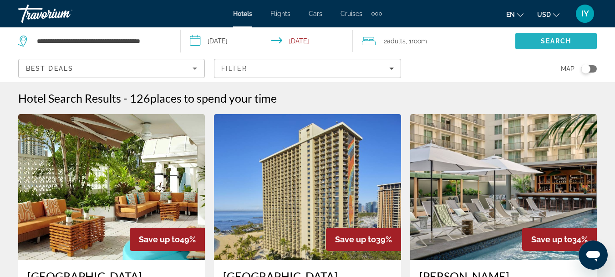
click at [543, 34] on span "Search" at bounding box center [557, 41] width 82 height 22
